Goal: Navigation & Orientation: Find specific page/section

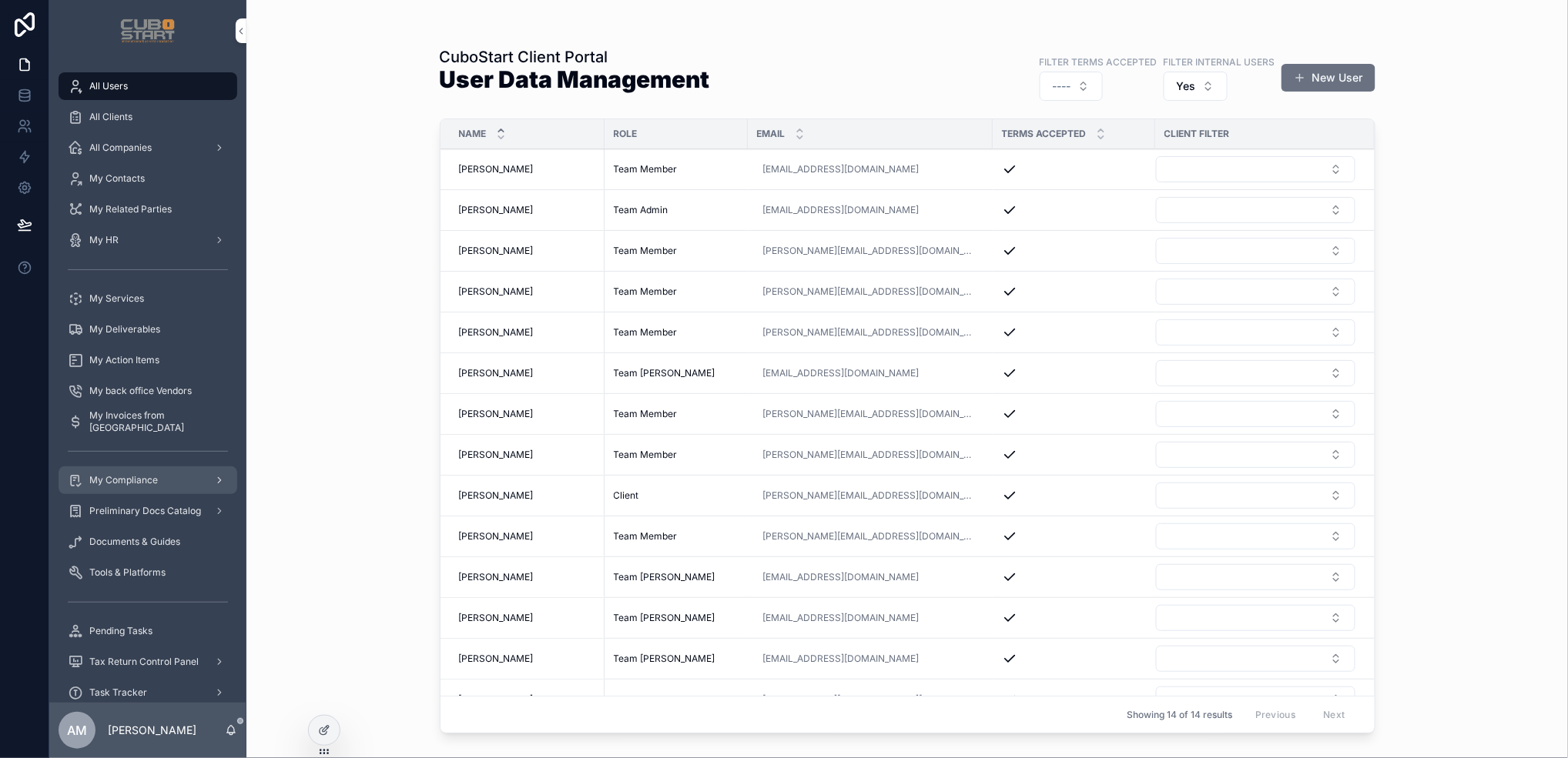
click at [120, 479] on span "My Compliance" at bounding box center [123, 480] width 69 height 12
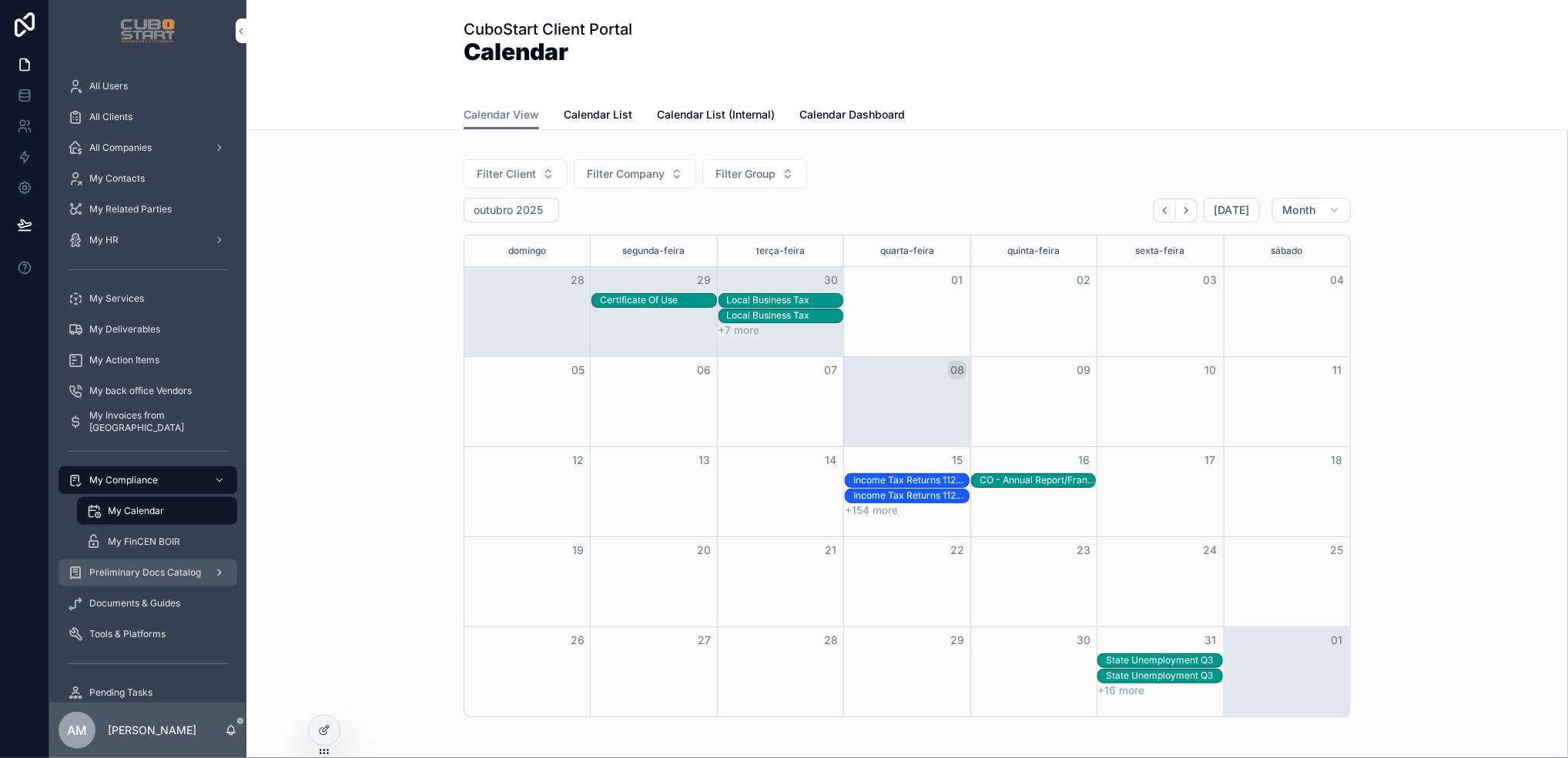
click at [132, 575] on span "Preliminary Docs Catalog" at bounding box center [145, 573] width 112 height 12
